Goal: Task Accomplishment & Management: Manage account settings

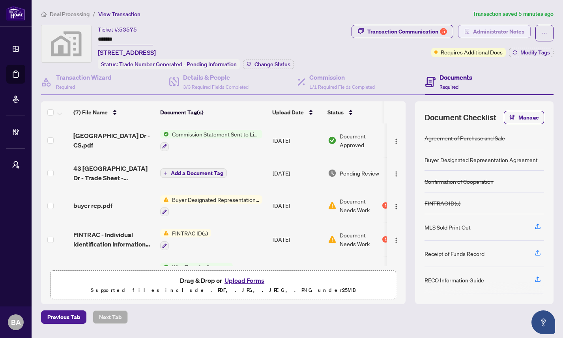
click at [483, 30] on span "Administrator Notes" at bounding box center [498, 31] width 51 height 13
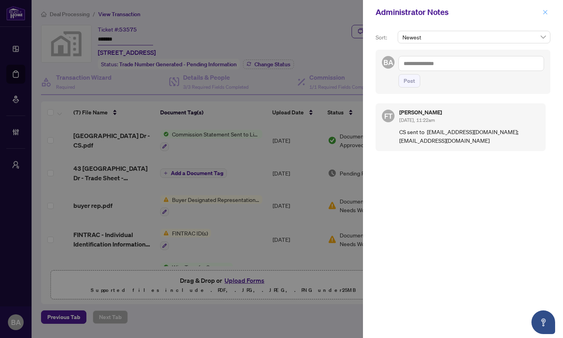
click at [545, 15] on span "button" at bounding box center [546, 12] width 6 height 13
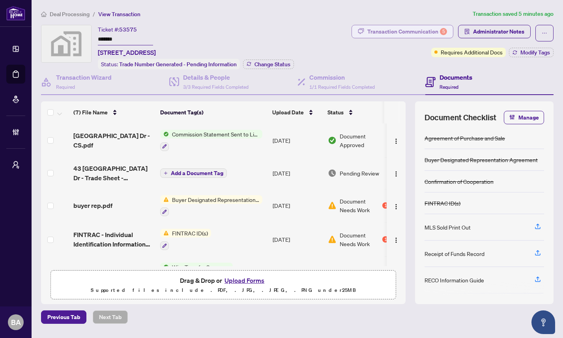
click at [414, 33] on div "Transaction Communication 5" at bounding box center [408, 31] width 80 height 13
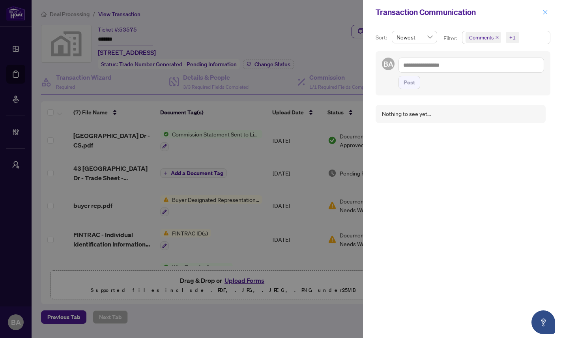
click at [547, 10] on icon "close" at bounding box center [546, 12] width 6 height 6
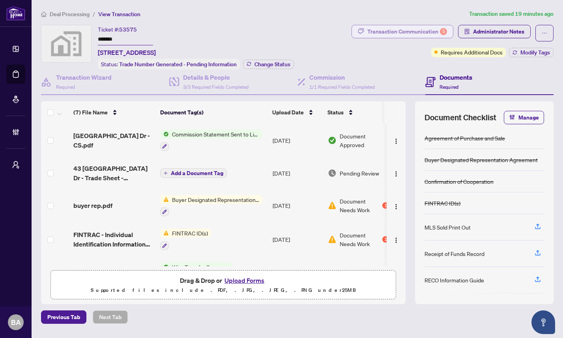
click at [417, 32] on div "Transaction Communication 5" at bounding box center [408, 31] width 80 height 13
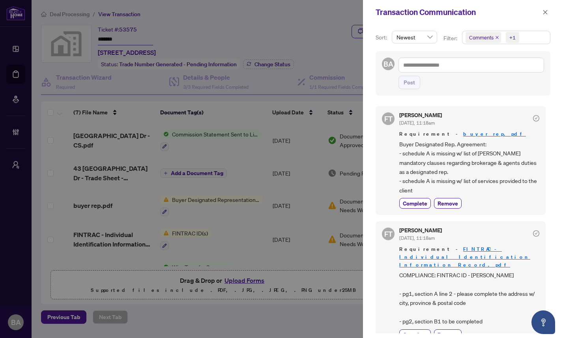
scroll to position [361, 0]
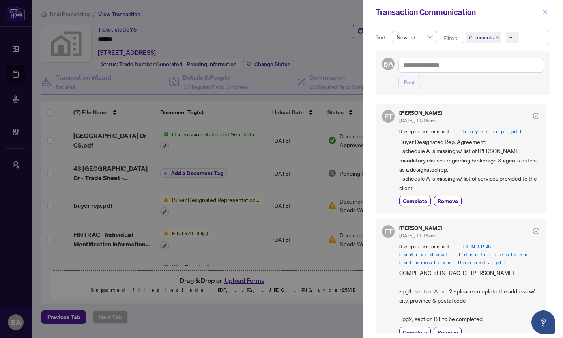
click at [546, 14] on icon "close" at bounding box center [546, 12] width 6 height 6
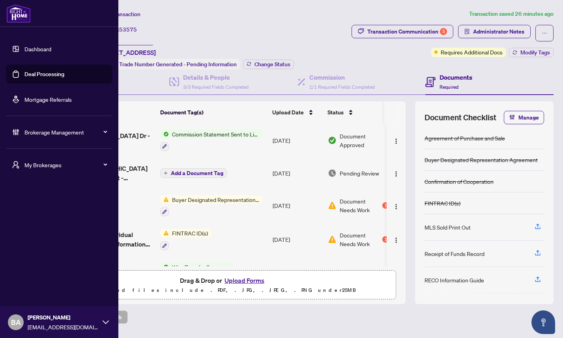
click at [33, 75] on link "Deal Processing" at bounding box center [44, 74] width 40 height 7
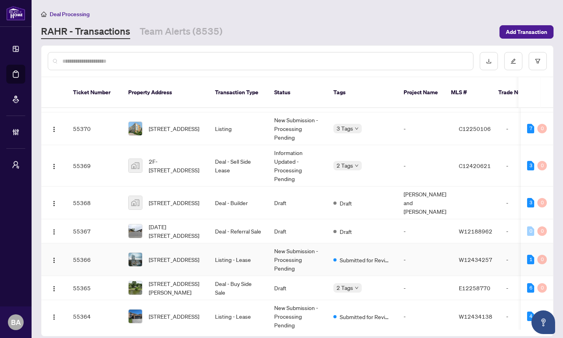
scroll to position [87, 0]
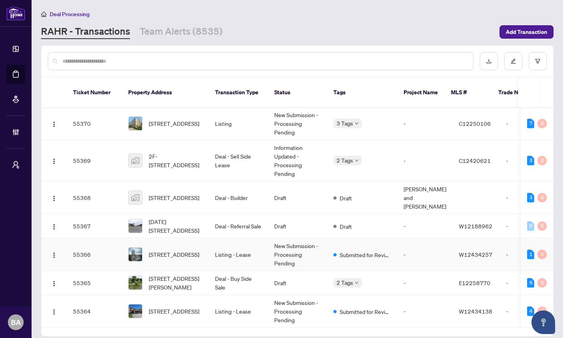
click at [104, 243] on td "55366" at bounding box center [94, 254] width 55 height 33
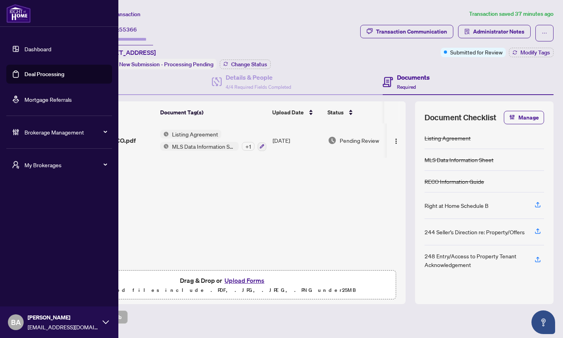
click at [30, 72] on link "Deal Processing" at bounding box center [44, 74] width 40 height 7
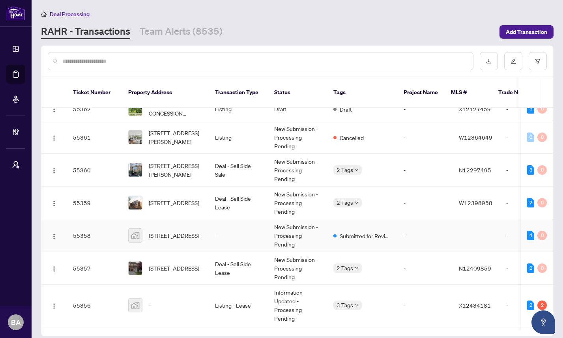
scroll to position [346, 0]
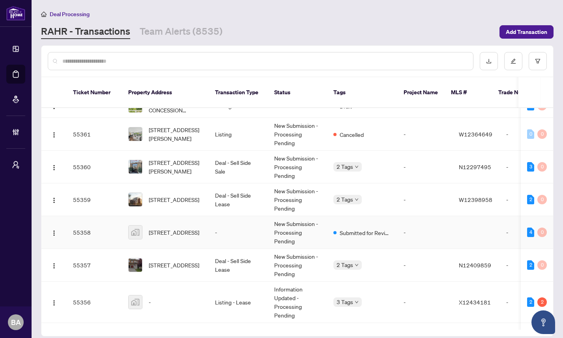
click at [235, 227] on td "-" at bounding box center [238, 232] width 59 height 33
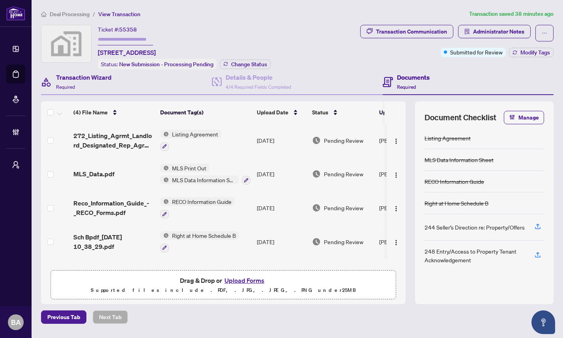
click at [131, 79] on div "Transaction Wizard Required" at bounding box center [126, 82] width 171 height 26
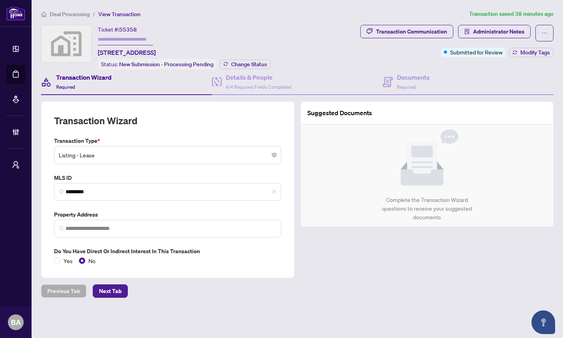
type input "**********"
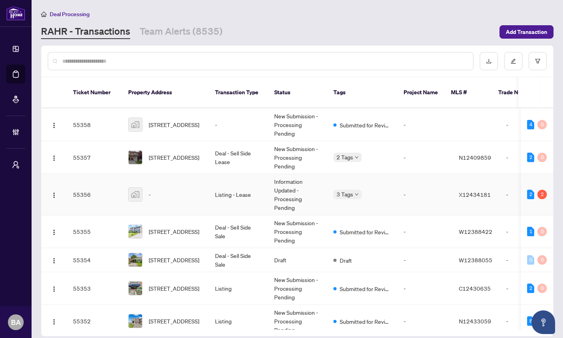
scroll to position [458, 0]
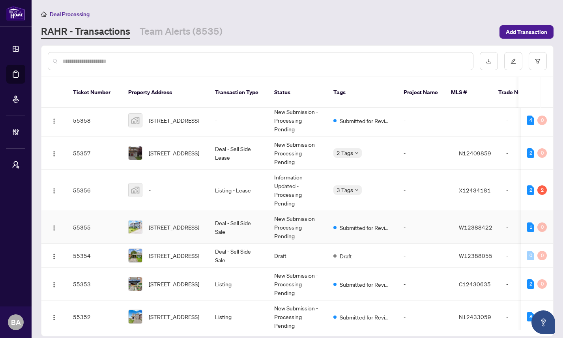
click at [101, 225] on td "55355" at bounding box center [94, 227] width 55 height 33
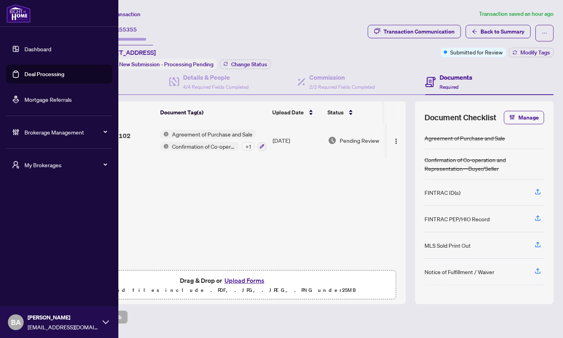
click at [29, 77] on link "Deal Processing" at bounding box center [44, 74] width 40 height 7
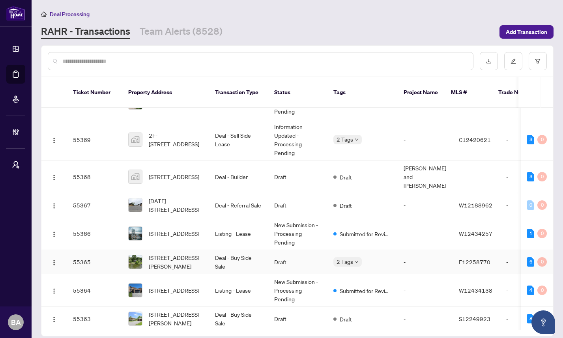
scroll to position [120, 0]
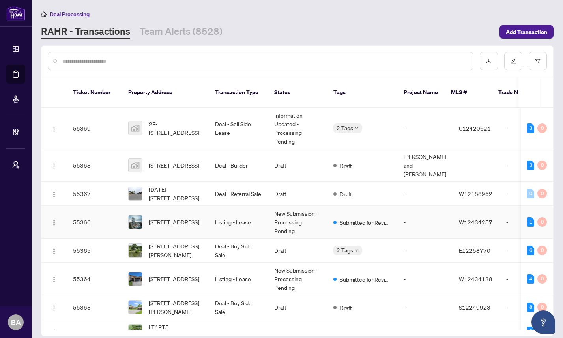
click at [107, 218] on td "55366" at bounding box center [94, 222] width 55 height 33
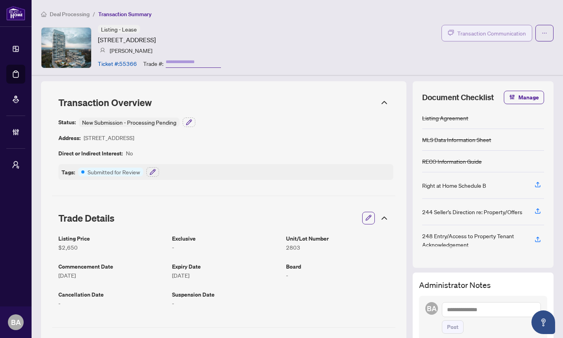
click at [485, 34] on span "Transaction Communication" at bounding box center [492, 33] width 69 height 9
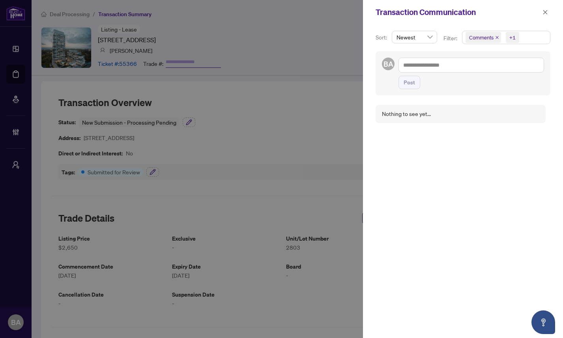
click at [338, 55] on div at bounding box center [281, 169] width 563 height 338
click at [548, 12] on button "button" at bounding box center [546, 12] width 10 height 9
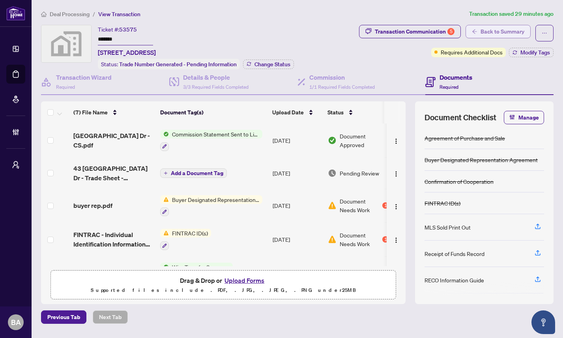
click at [486, 30] on span "Back to Summary" at bounding box center [503, 31] width 44 height 13
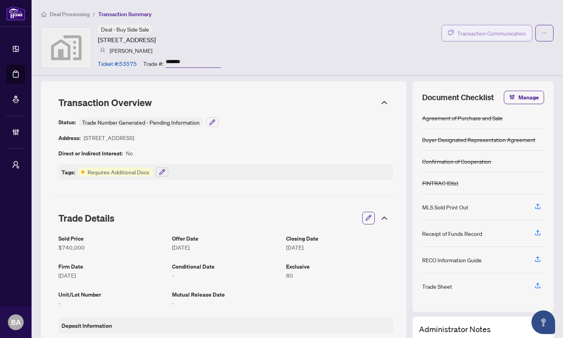
click at [469, 32] on span "Transaction Communication" at bounding box center [492, 33] width 69 height 9
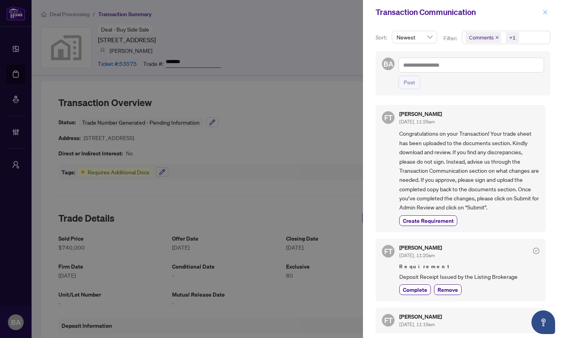
click at [545, 12] on icon "close" at bounding box center [546, 12] width 6 height 6
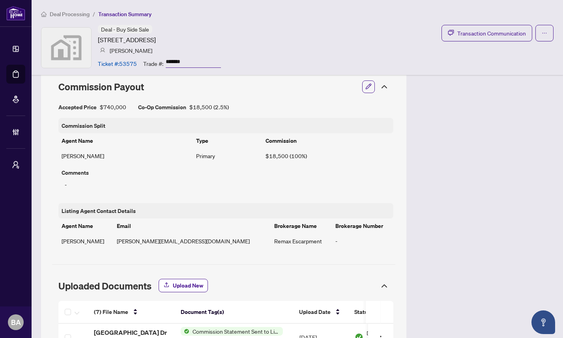
scroll to position [571, 0]
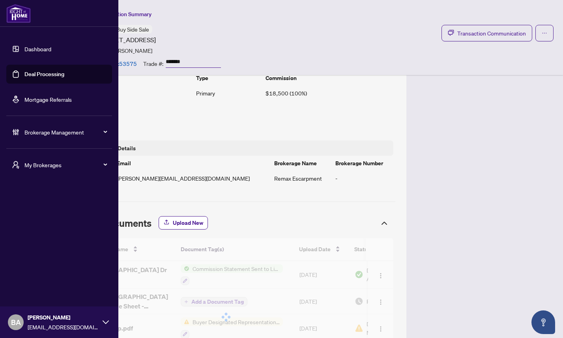
click at [38, 46] on link "Dashboard" at bounding box center [37, 48] width 27 height 7
